Goal: Transaction & Acquisition: Obtain resource

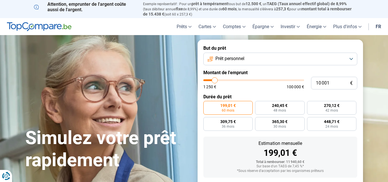
type input "7 500"
type input "7500"
type input "7 250"
type input "7250"
type input "7 000"
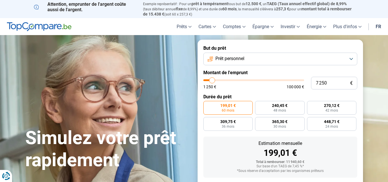
type input "7000"
type input "6 500"
type input "6500"
type input "5 750"
type input "5750"
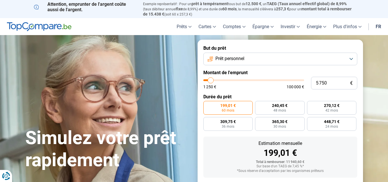
type input "5 500"
type input "5500"
type input "5 250"
type input "5250"
type input "4 500"
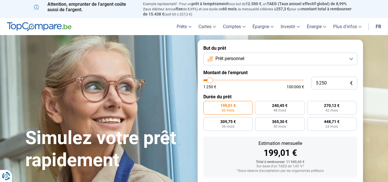
type input "4500"
type input "4 250"
type input "4250"
type input "3 500"
drag, startPoint x: 213, startPoint y: 79, endPoint x: 209, endPoint y: 79, distance: 4.3
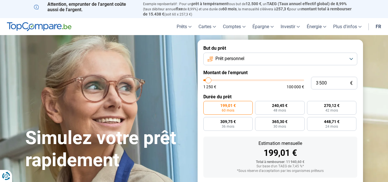
type input "3500"
click at [209, 79] on input "range" at bounding box center [253, 80] width 101 height 2
radio input "true"
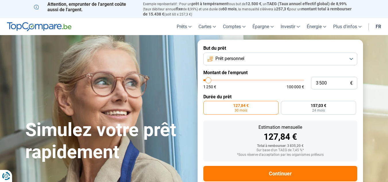
scroll to position [13, 0]
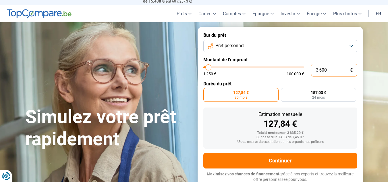
drag, startPoint x: 333, startPoint y: 69, endPoint x: 315, endPoint y: 68, distance: 18.4
click at [315, 68] on input "3 500" at bounding box center [334, 70] width 46 height 13
click at [350, 46] on button "Prêt personnel" at bounding box center [280, 46] width 154 height 13
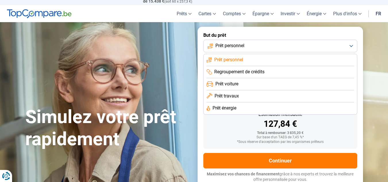
click at [241, 57] on span "Prêt personnel" at bounding box center [228, 60] width 29 height 6
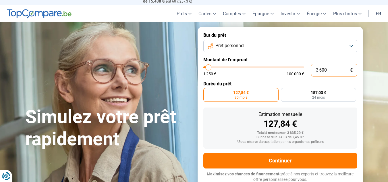
drag, startPoint x: 337, startPoint y: 69, endPoint x: 314, endPoint y: 72, distance: 23.7
click at [314, 72] on input "3 500" at bounding box center [334, 70] width 46 height 13
type input "5"
type input "1250"
type input "50"
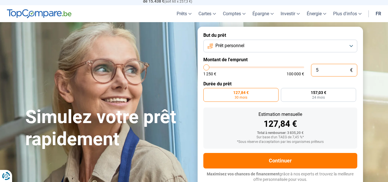
type input "1250"
type input "500"
type input "1250"
type input "1 250"
type input "1250"
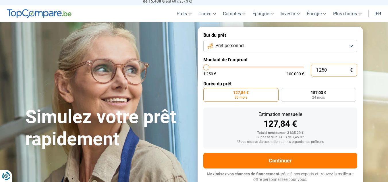
radio input "true"
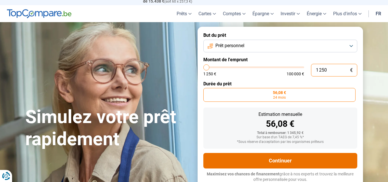
type input "1 250"
click at [283, 162] on button "Continuer" at bounding box center [280, 161] width 154 height 16
click at [283, 159] on button "Continuer" at bounding box center [280, 161] width 154 height 16
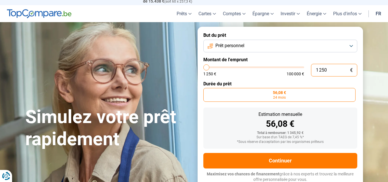
drag, startPoint x: 336, startPoint y: 69, endPoint x: 312, endPoint y: 69, distance: 24.4
click at [312, 69] on input "1 250" at bounding box center [334, 70] width 46 height 13
click at [332, 70] on input "1 250" at bounding box center [334, 70] width 46 height 13
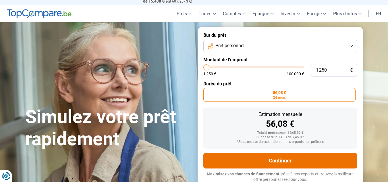
click at [278, 158] on button "Continuer" at bounding box center [280, 161] width 154 height 16
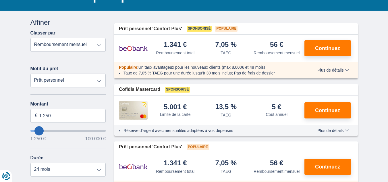
scroll to position [57, 0]
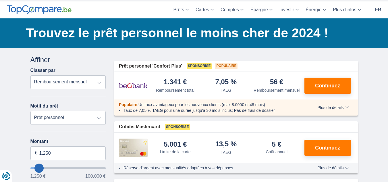
scroll to position [29, 0]
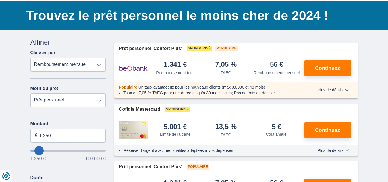
scroll to position [29, 0]
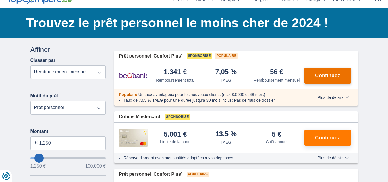
click at [323, 75] on span "Continuez" at bounding box center [327, 75] width 25 height 5
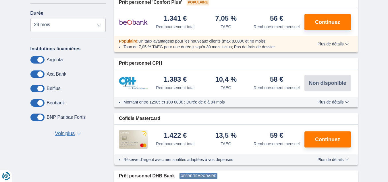
scroll to position [201, 0]
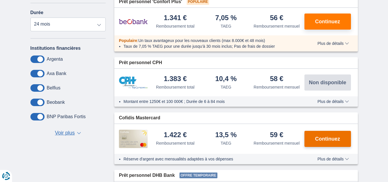
click at [340, 140] on span "Continuez" at bounding box center [327, 138] width 25 height 5
